Goal: Task Accomplishment & Management: Use online tool/utility

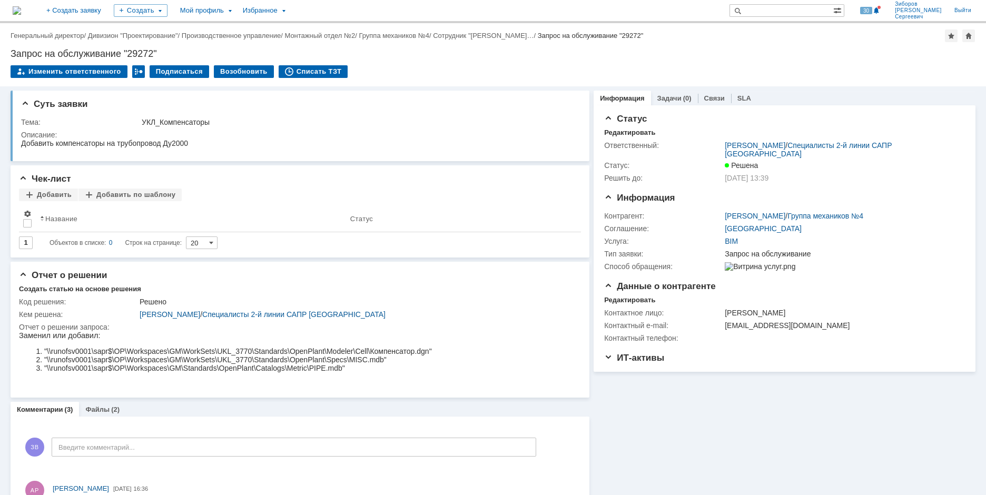
click at [21, 6] on img at bounding box center [17, 10] width 8 height 8
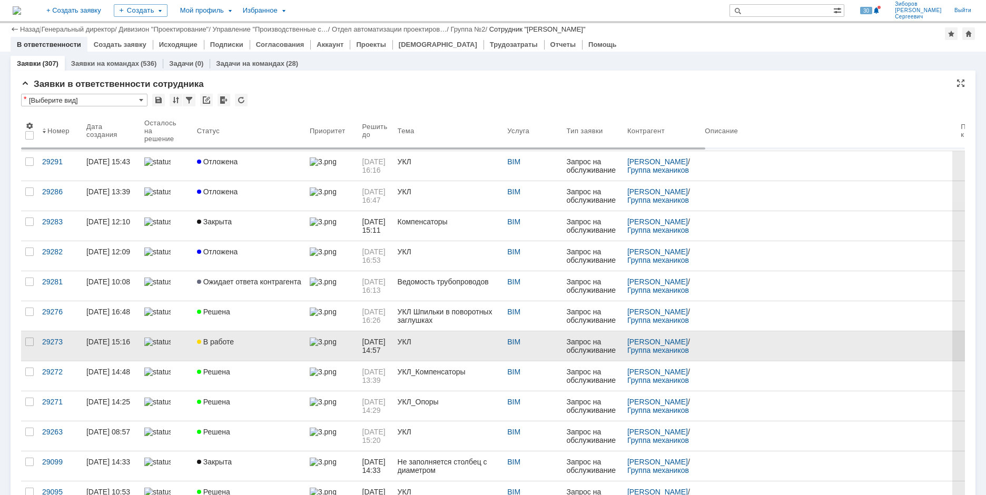
click at [209, 338] on span "В работе" at bounding box center [215, 342] width 37 height 8
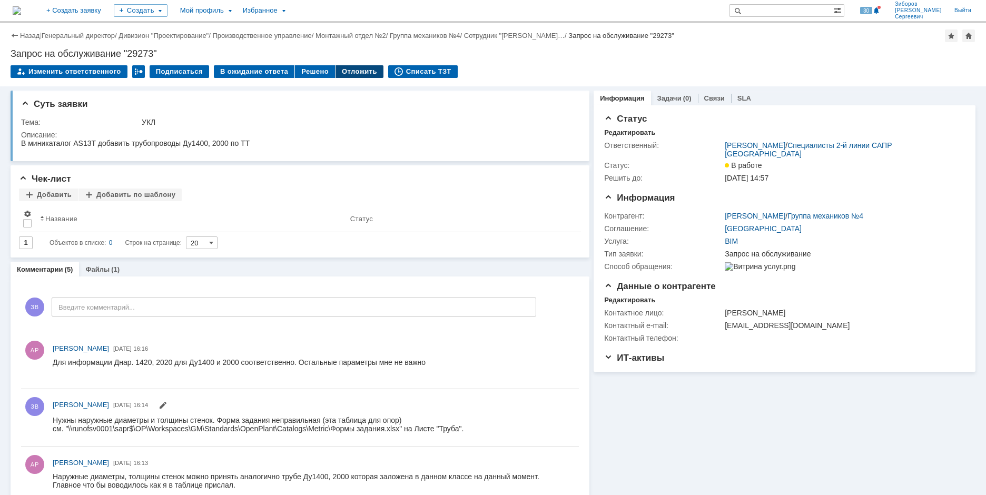
click at [355, 69] on div "Отложить" at bounding box center [360, 71] width 48 height 13
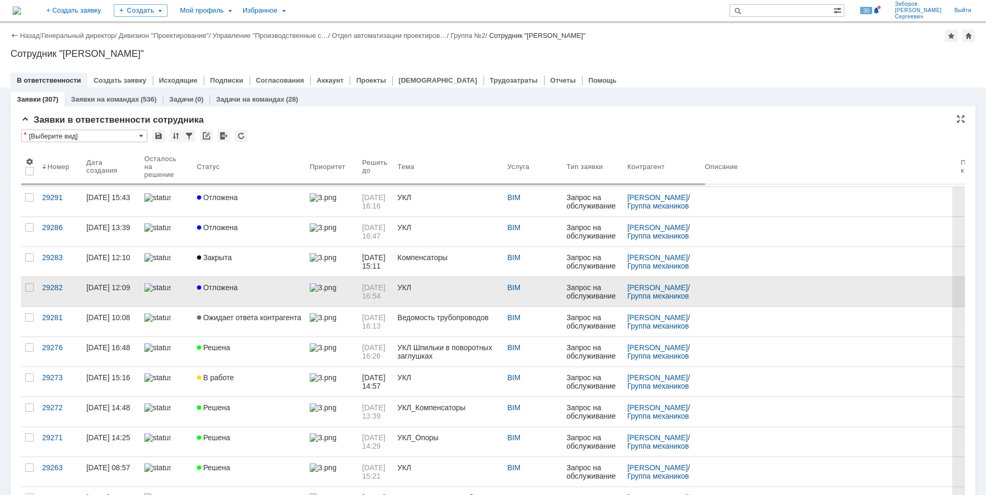
click at [216, 282] on link "Отложена" at bounding box center [249, 292] width 113 height 30
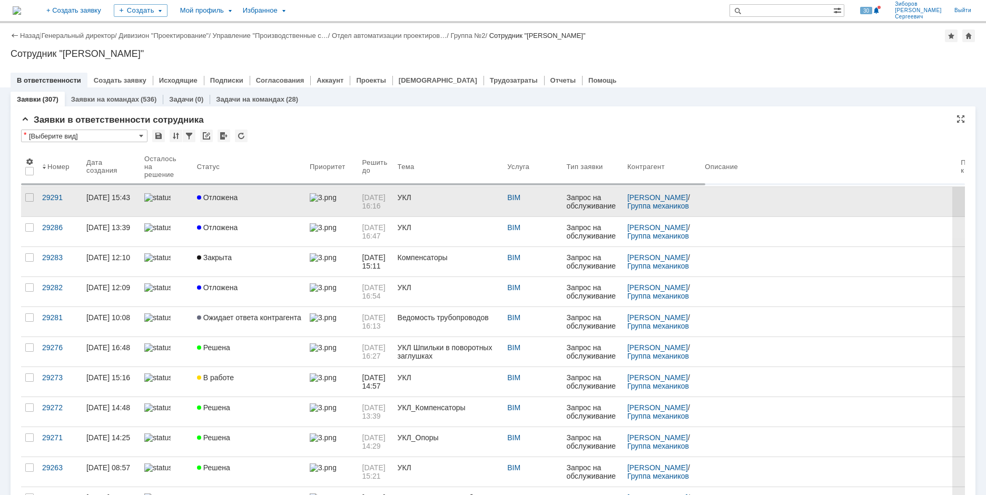
click at [209, 199] on span "Отложена" at bounding box center [217, 197] width 41 height 8
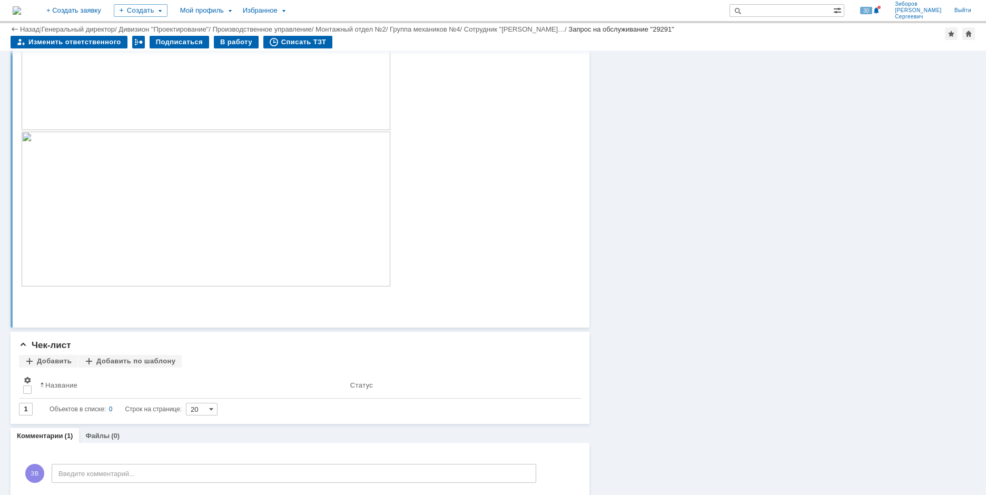
scroll to position [293, 0]
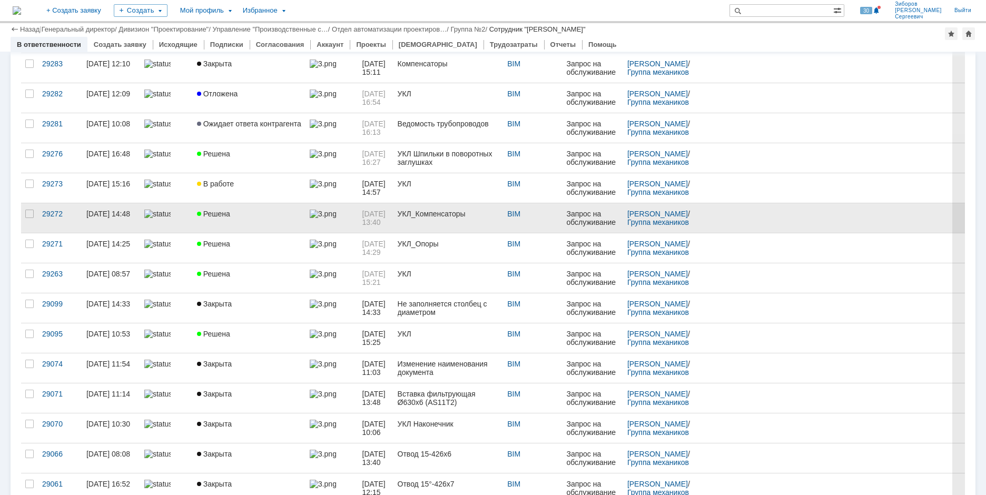
click at [197, 212] on div at bounding box center [199, 214] width 4 height 4
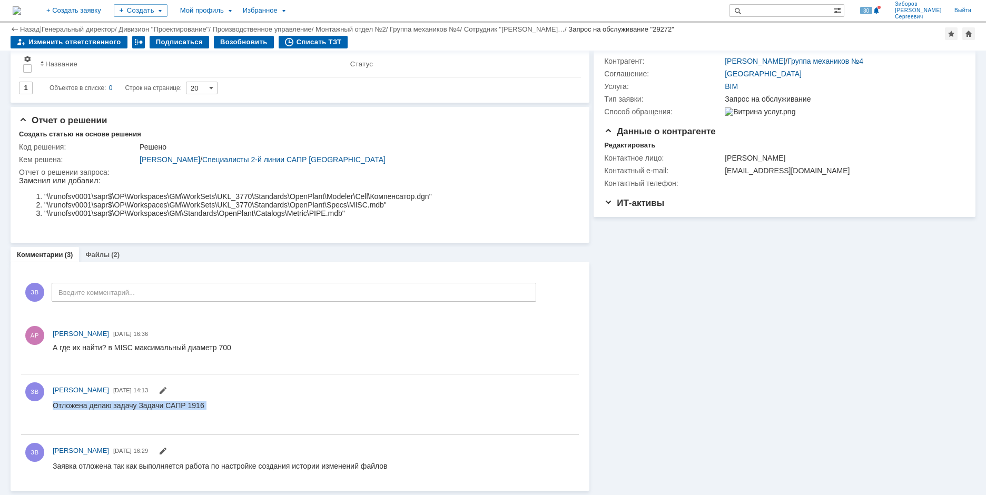
drag, startPoint x: 53, startPoint y: 403, endPoint x: 219, endPoint y: 406, distance: 165.5
click at [219, 406] on html "Отложена делаю задачу Задачи САПР 1916" at bounding box center [311, 411] width 517 height 21
copy div "Отложена делаю задачу Задачи САПР 1916"
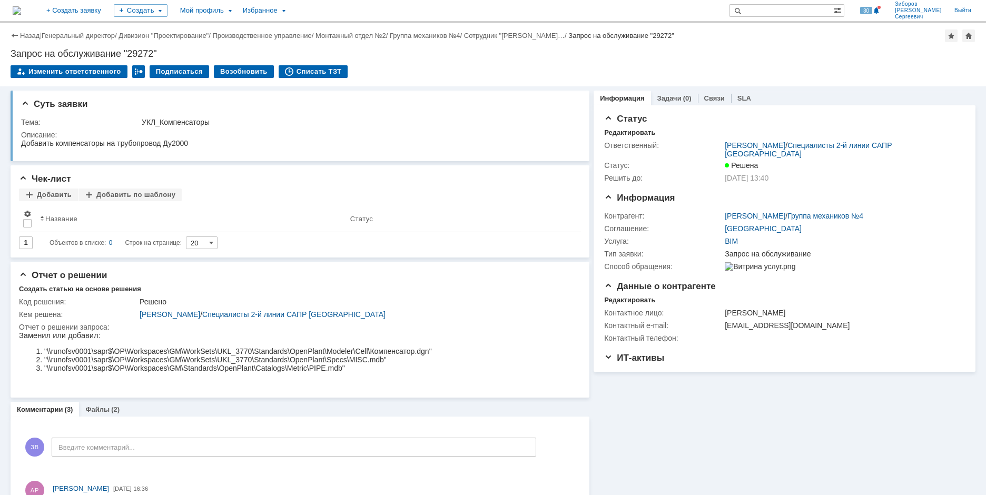
click at [21, 6] on img at bounding box center [17, 10] width 8 height 8
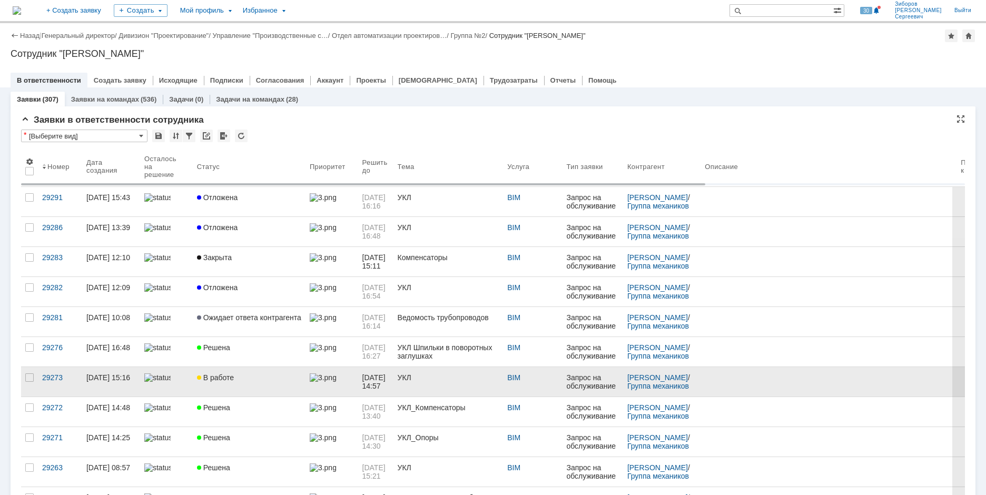
click at [211, 373] on link "В работе" at bounding box center [249, 382] width 113 height 30
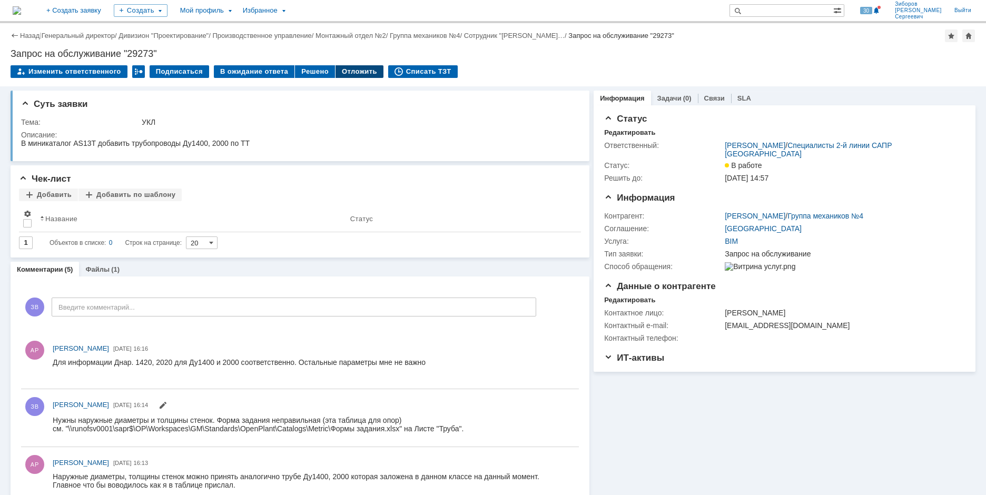
click at [348, 74] on div "Отложить" at bounding box center [360, 71] width 48 height 13
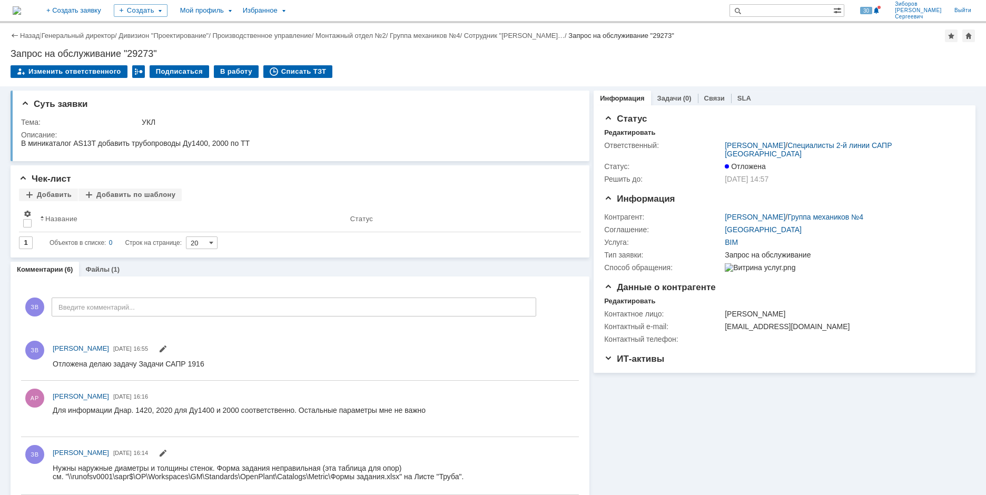
click at [21, 10] on img at bounding box center [17, 10] width 8 height 8
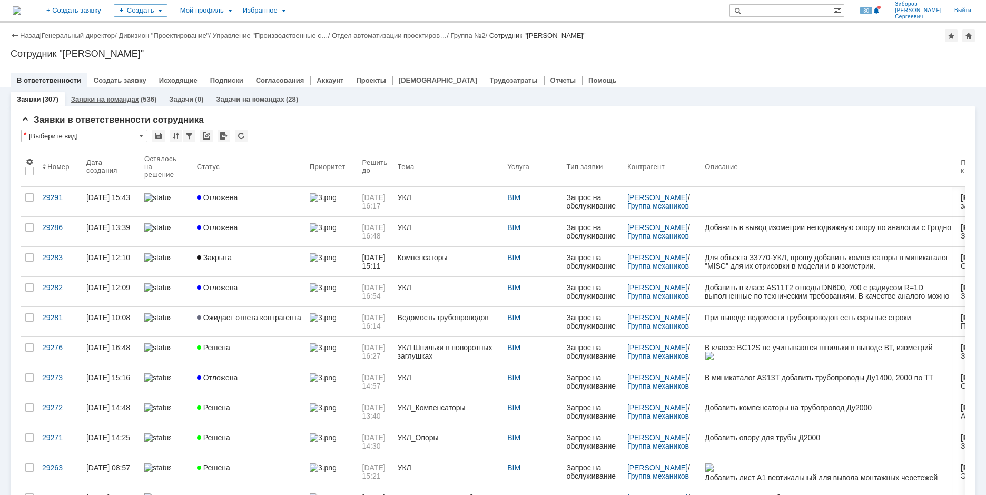
click at [116, 95] on link "Заявки на командах" at bounding box center [105, 99] width 68 height 8
